Goal: Task Accomplishment & Management: Manage account settings

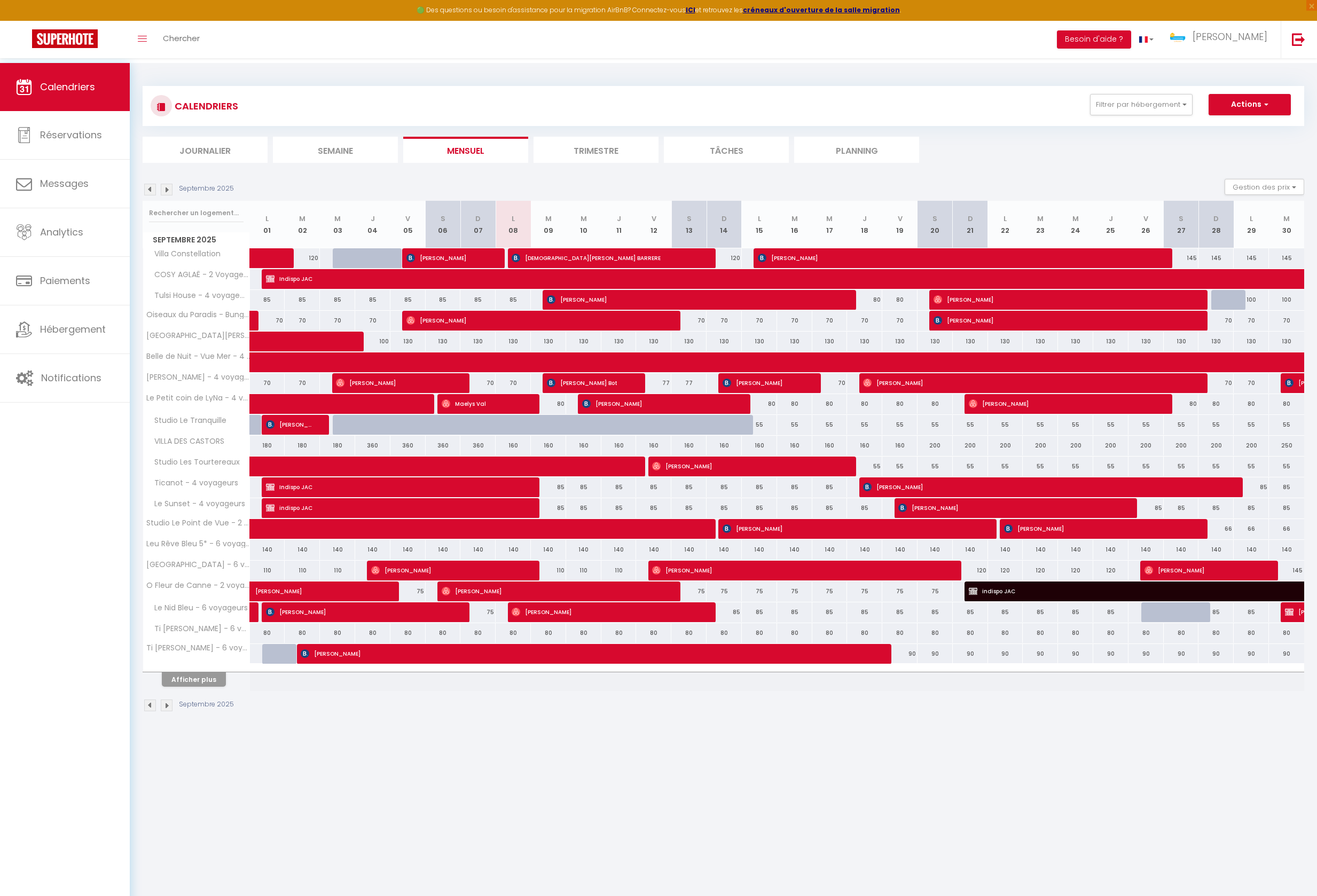
click at [208, 687] on button "Afficher plus" at bounding box center [194, 679] width 64 height 14
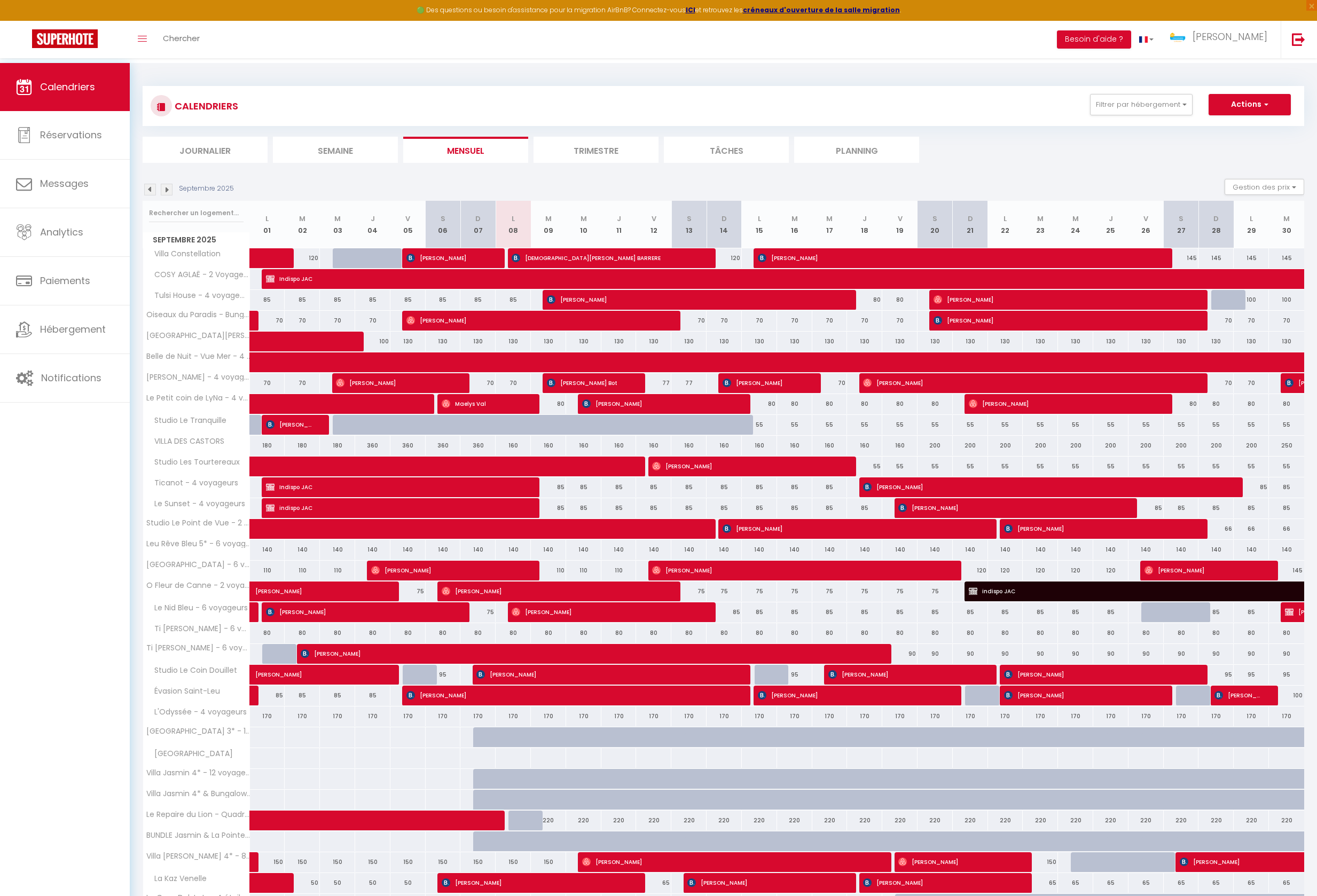
click at [171, 195] on img at bounding box center [166, 189] width 12 height 12
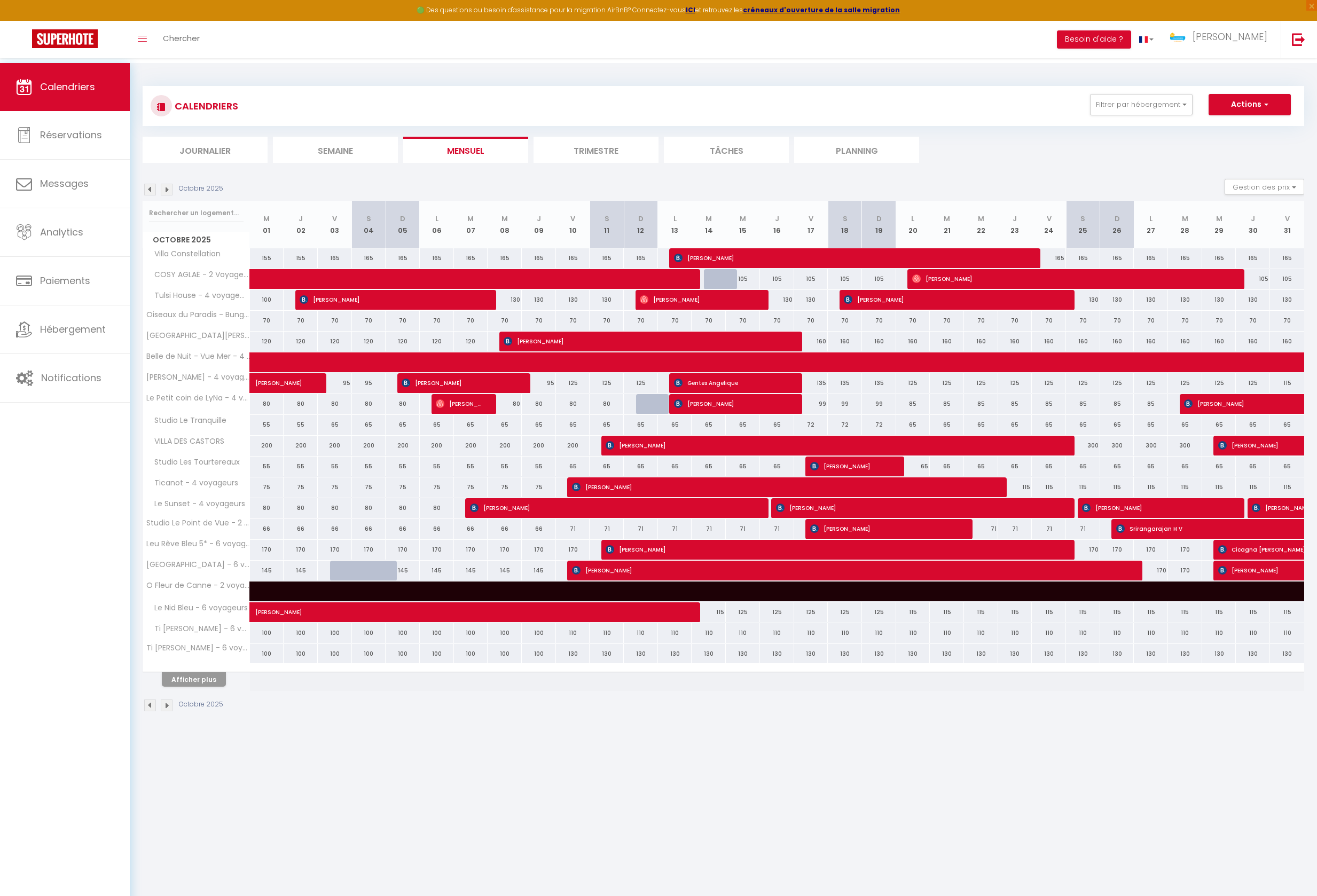
click at [188, 687] on button "Afficher plus" at bounding box center [194, 679] width 64 height 14
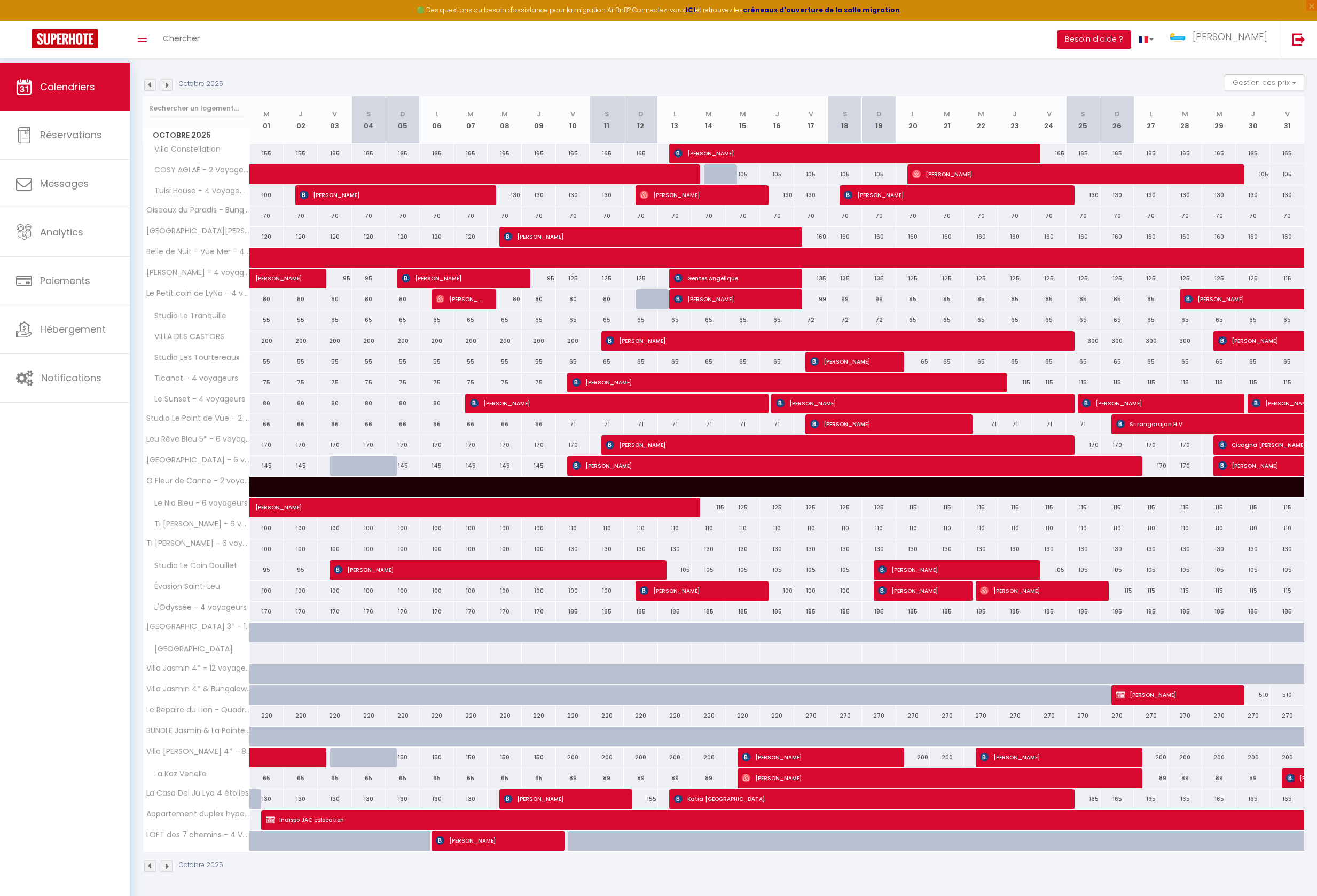
scroll to position [142, 0]
click at [165, 860] on img at bounding box center [166, 866] width 12 height 12
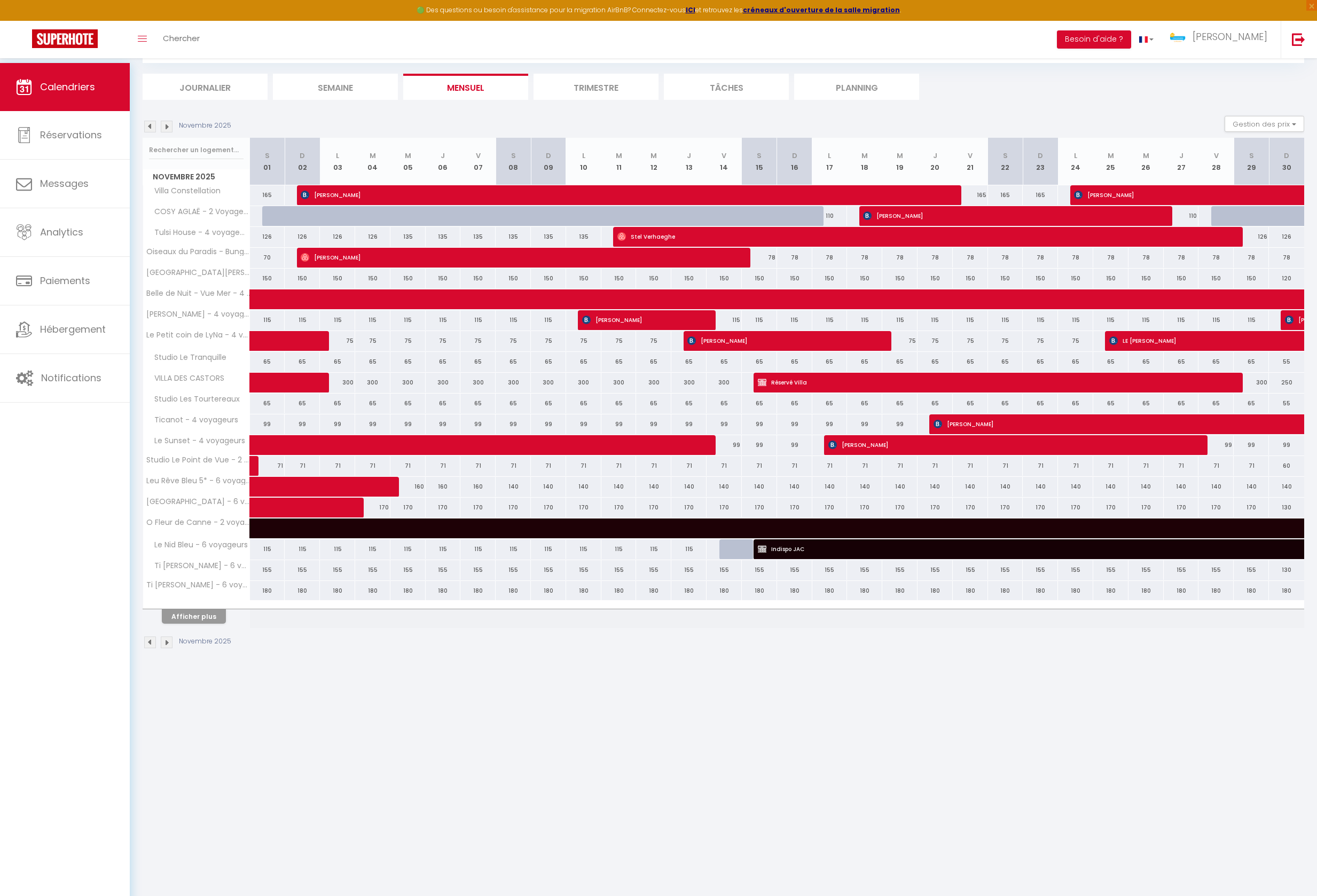
click at [212, 623] on button "Afficher plus" at bounding box center [194, 616] width 64 height 14
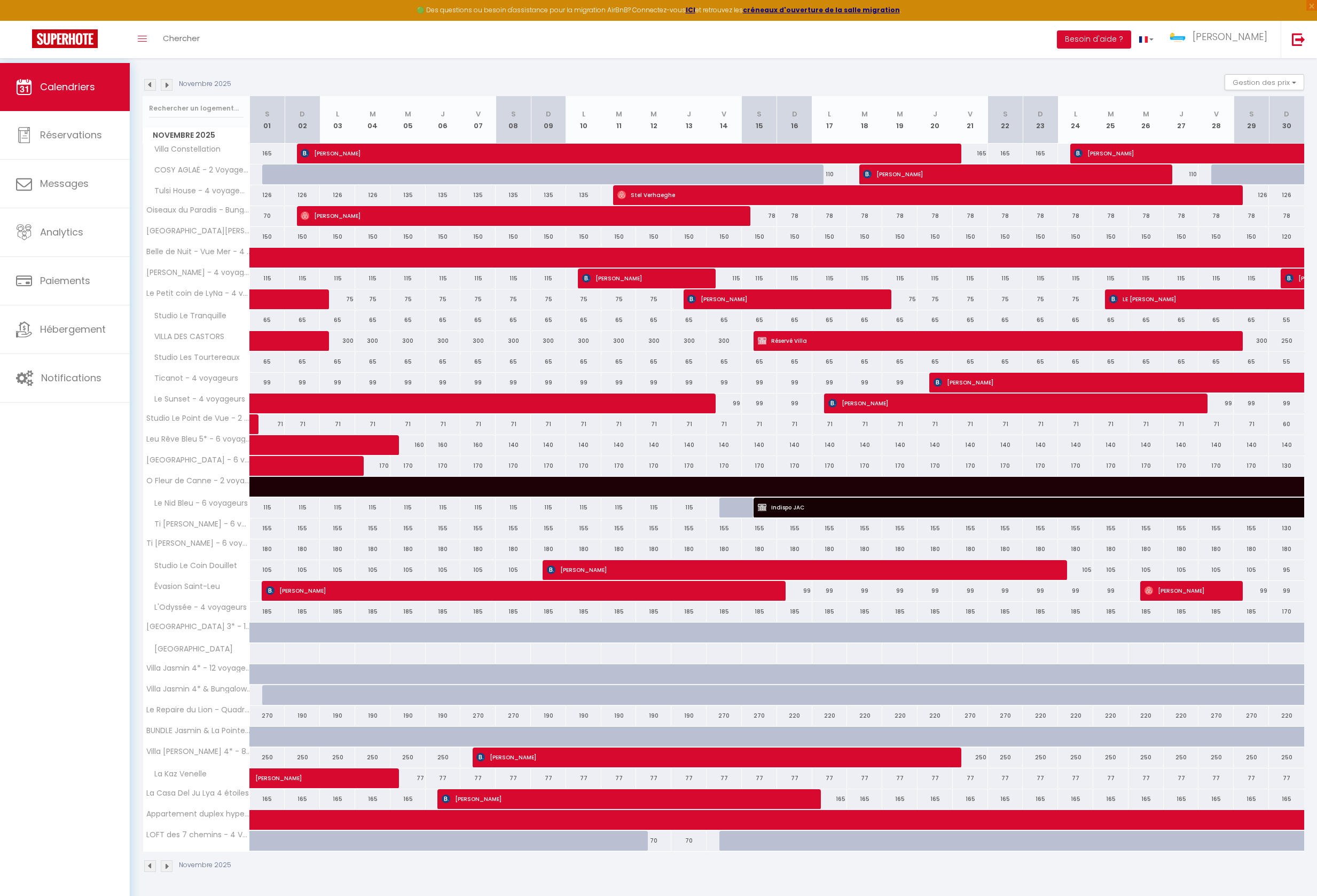
scroll to position [142, 0]
click at [171, 866] on img at bounding box center [166, 866] width 12 height 12
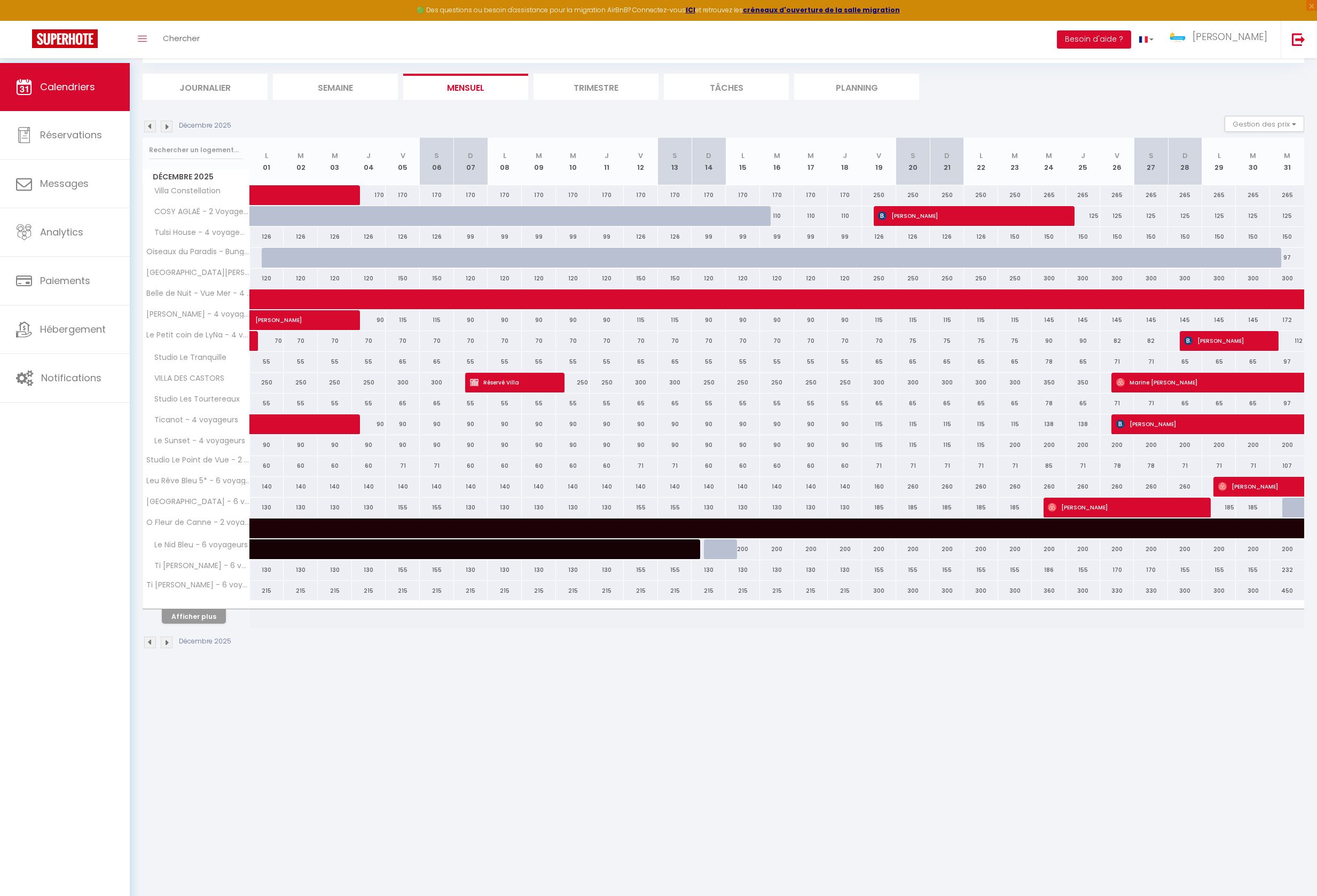
click at [196, 623] on button "Afficher plus" at bounding box center [194, 616] width 64 height 14
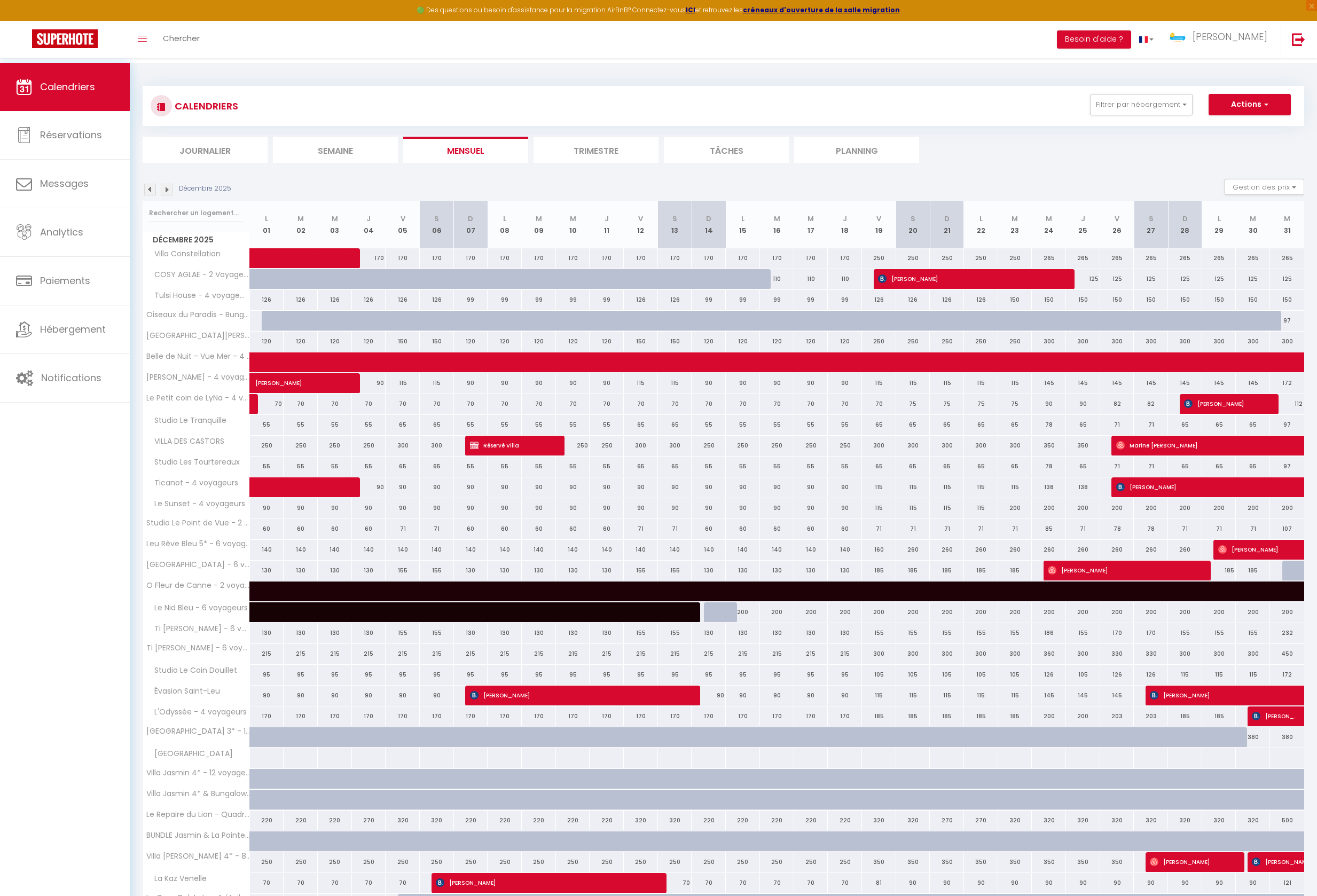
scroll to position [0, 0]
click at [323, 373] on span at bounding box center [647, 362] width 762 height 20
select select "OK"
select select "KO"
select select "0"
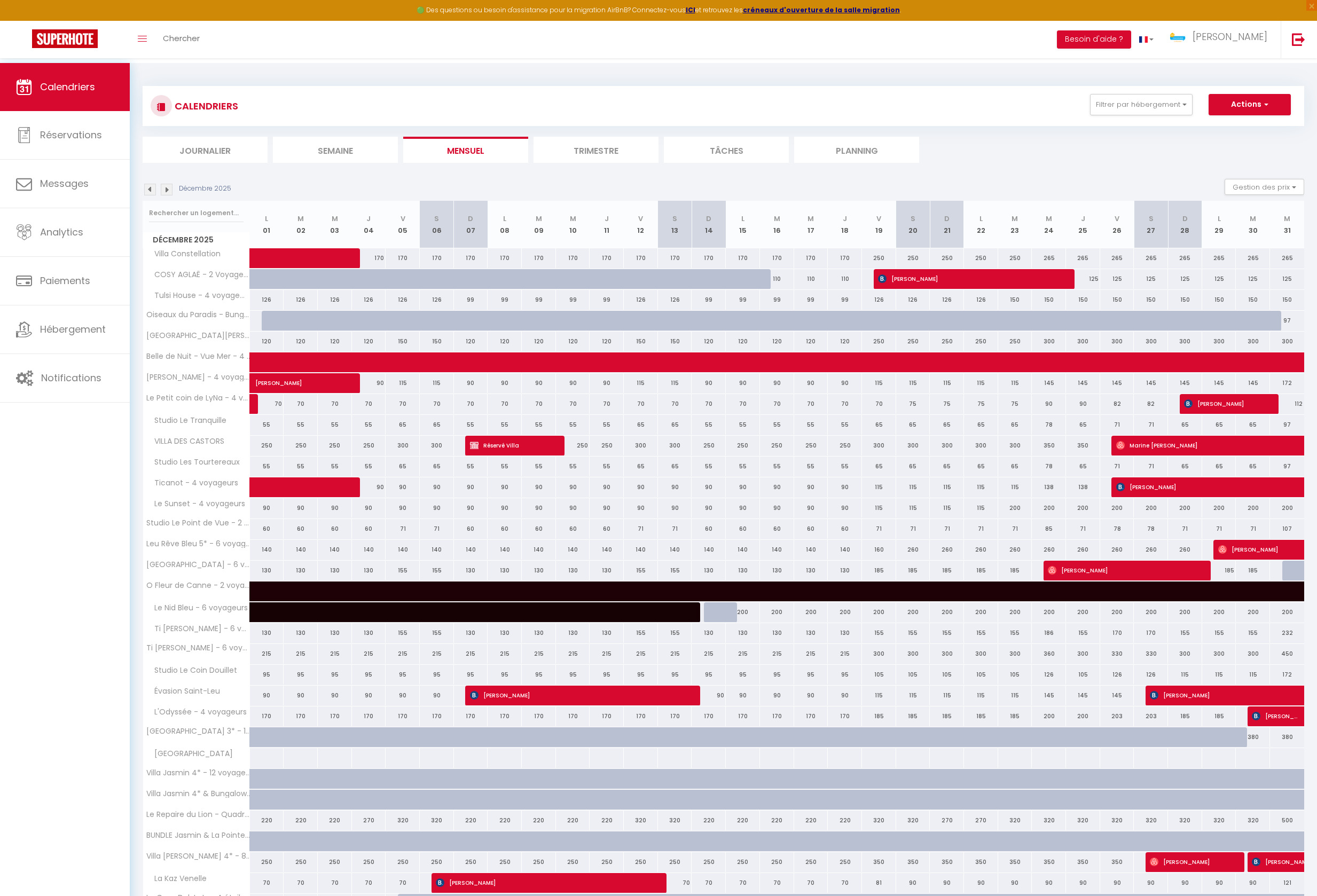
select select "0"
select select "1"
select select
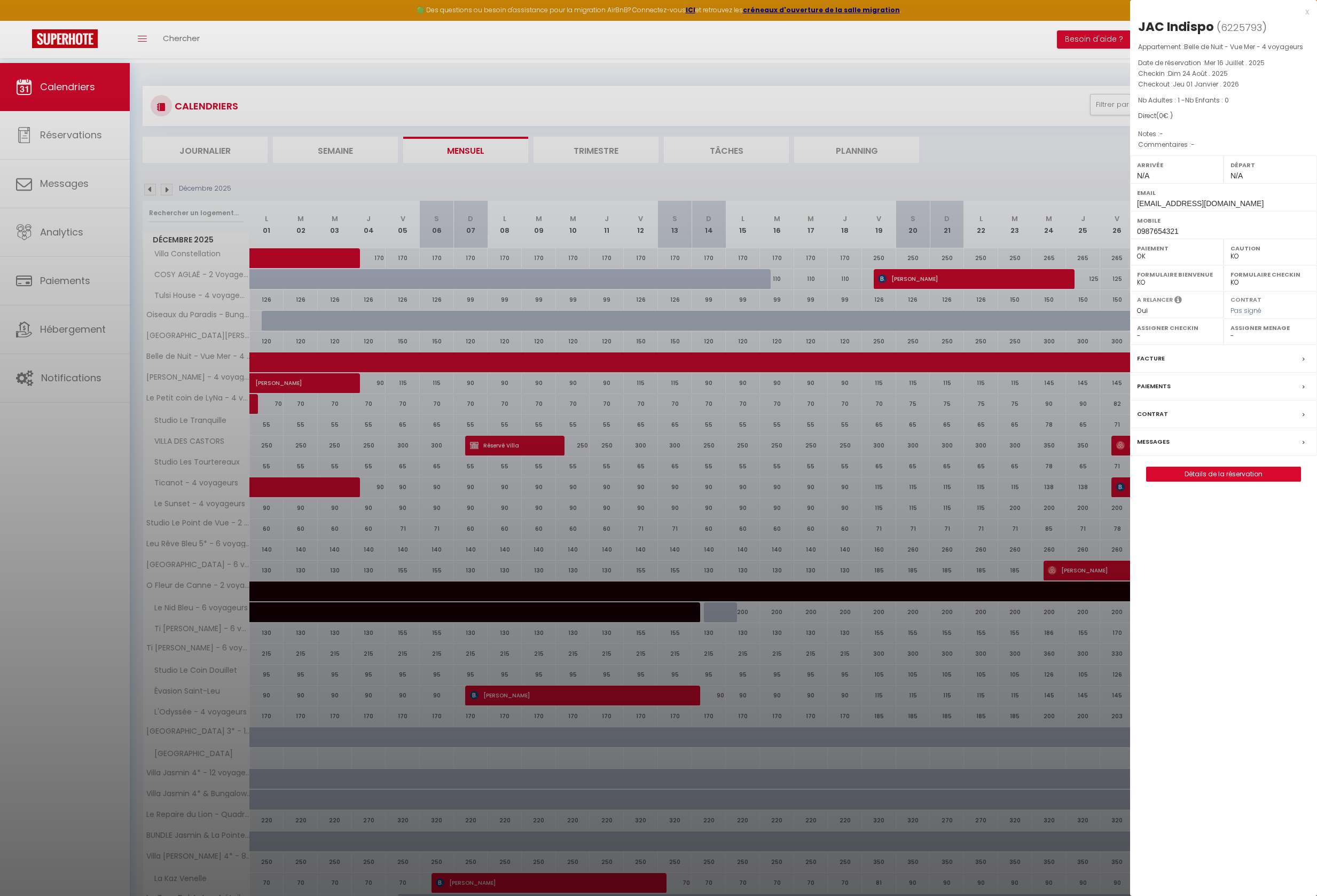
click at [550, 103] on div at bounding box center [658, 448] width 1317 height 896
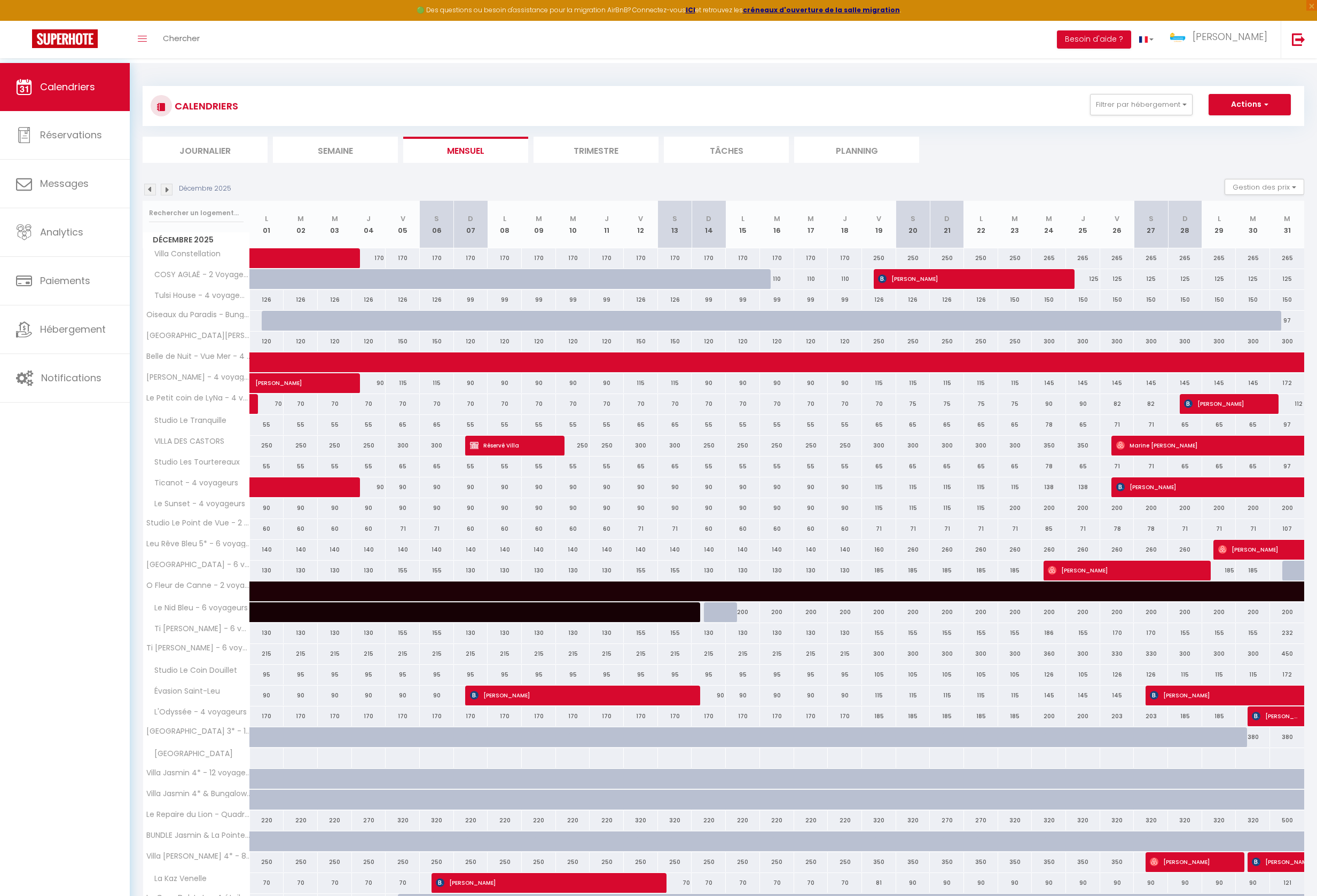
click at [166, 195] on img at bounding box center [166, 189] width 12 height 12
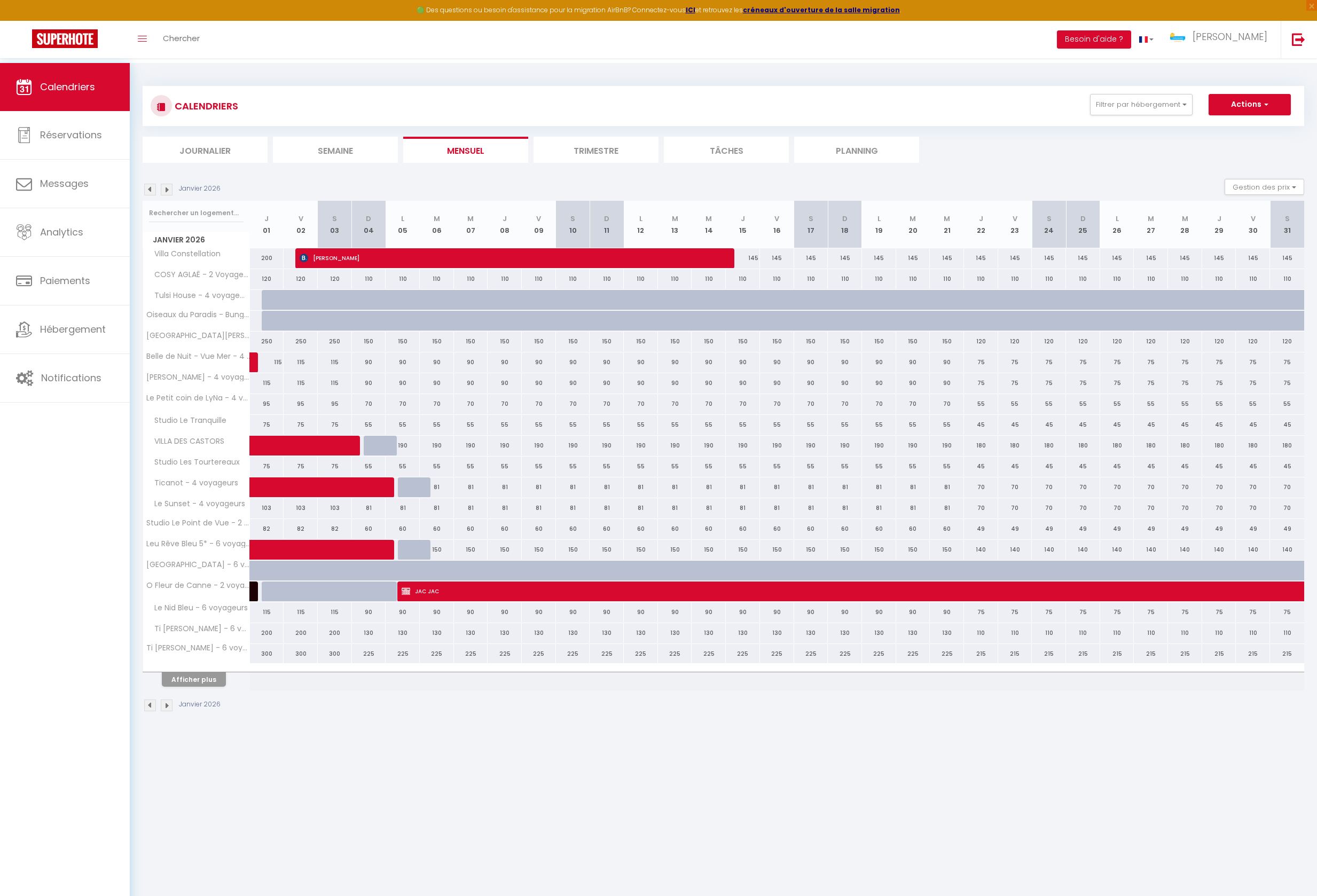
click at [218, 687] on button "Afficher plus" at bounding box center [194, 679] width 64 height 14
